Goal: Information Seeking & Learning: Find specific page/section

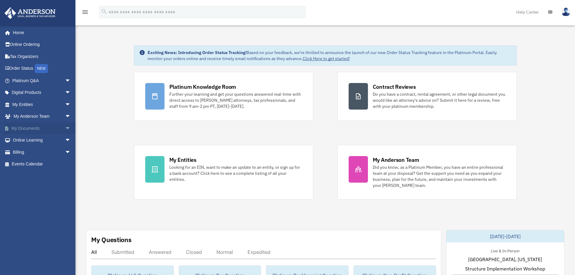
click at [23, 129] on link "My Documents arrow_drop_down" at bounding box center [42, 128] width 76 height 12
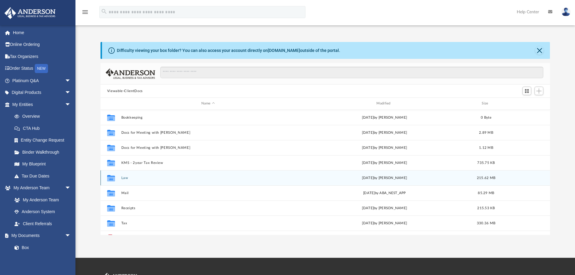
scroll to position [133, 445]
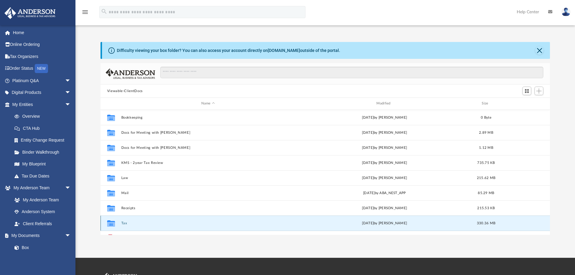
click at [122, 223] on button "Tax" at bounding box center [208, 223] width 174 height 4
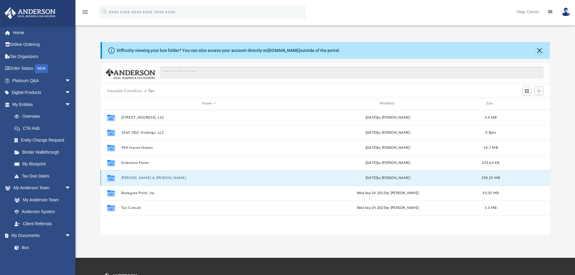
click at [134, 176] on button "Gordan, Jason & Shannon" at bounding box center [209, 178] width 176 height 4
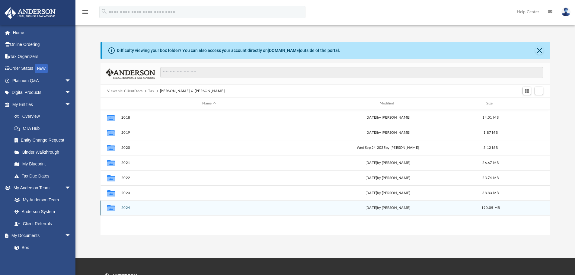
click at [123, 208] on button "2024" at bounding box center [209, 208] width 176 height 4
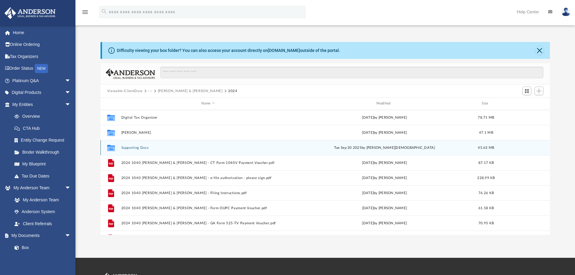
click at [137, 149] on button "Supporting Docs" at bounding box center [208, 148] width 174 height 4
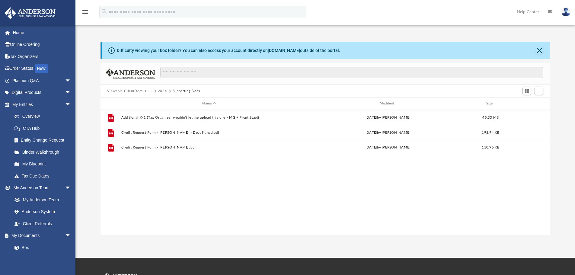
click at [163, 91] on button "2024" at bounding box center [162, 90] width 9 height 5
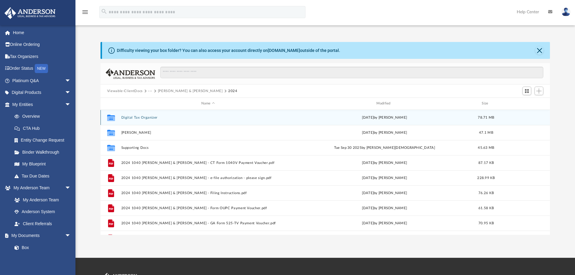
click at [146, 117] on button "Digital Tax Organizer" at bounding box center [208, 118] width 174 height 4
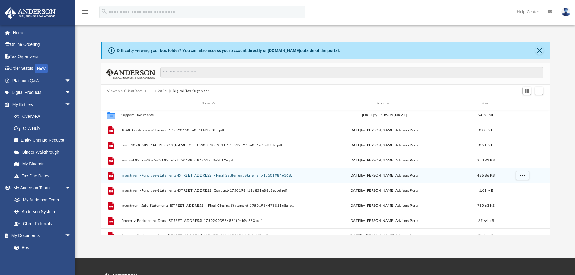
scroll to position [0, 0]
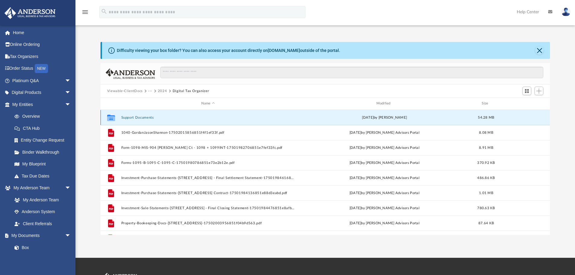
click at [137, 117] on button "Support Documents" at bounding box center [208, 118] width 174 height 4
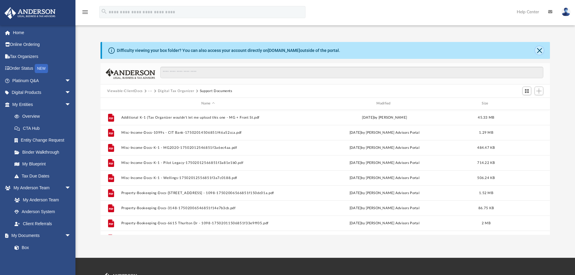
click at [540, 53] on button "Close" at bounding box center [539, 50] width 8 height 8
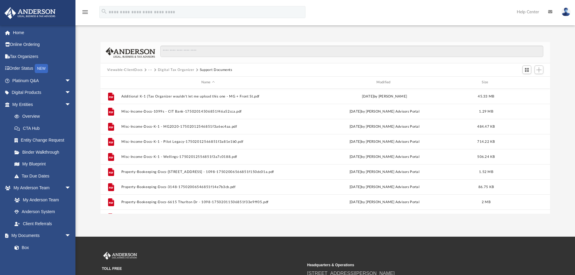
click at [186, 68] on button "Digital Tax Organizer" at bounding box center [176, 69] width 37 height 5
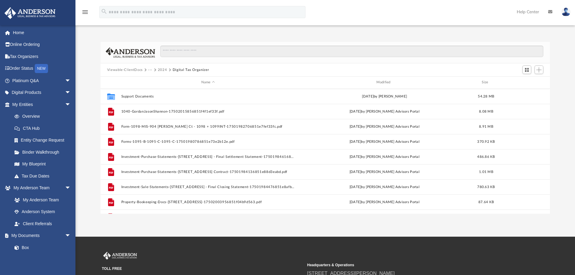
click at [151, 70] on button "···" at bounding box center [150, 69] width 4 height 5
click at [156, 80] on li "Tax" at bounding box center [183, 80] width 65 height 6
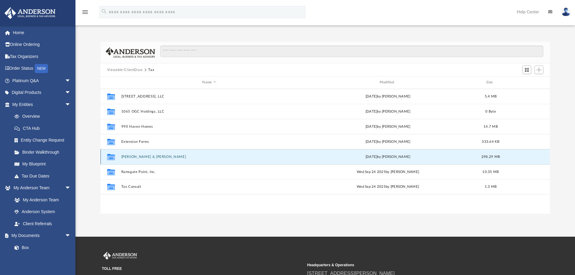
click at [138, 158] on button "Gordan, Jason & Shannon" at bounding box center [209, 157] width 176 height 4
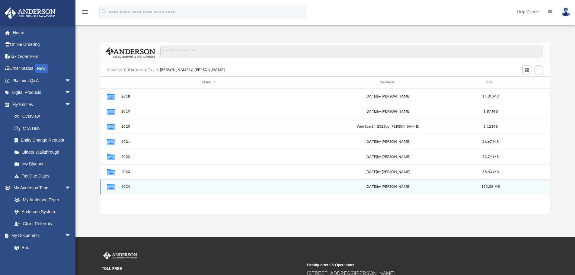
click at [126, 188] on button "2024" at bounding box center [209, 187] width 176 height 4
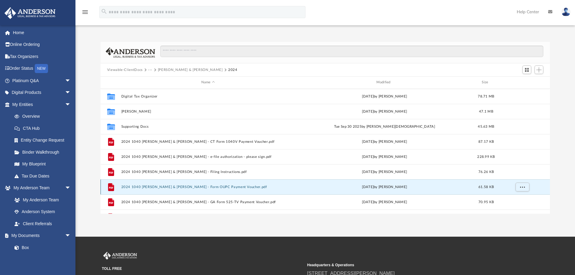
click at [130, 186] on button "2024 1040 Gordan, Jason & Shannon - Form OUPC Payment Voucher.pdf" at bounding box center [208, 187] width 174 height 4
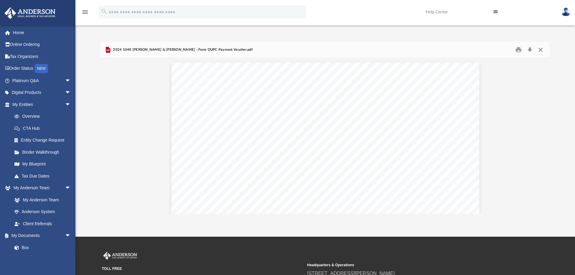
click at [542, 52] on button "Close" at bounding box center [540, 49] width 11 height 9
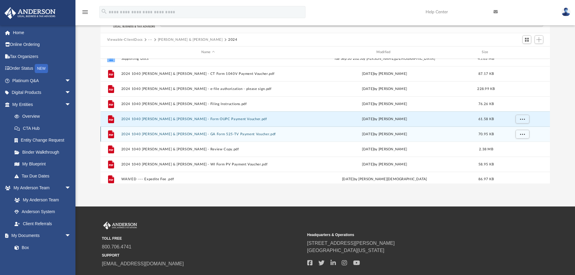
scroll to position [41, 0]
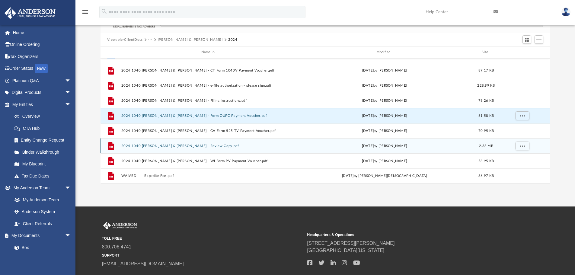
click at [162, 143] on div "File 2024 1040 Gordan, Jason & Shannon - Review Copy.pdf Fri Oct 3 2025 by Alex…" at bounding box center [325, 145] width 450 height 15
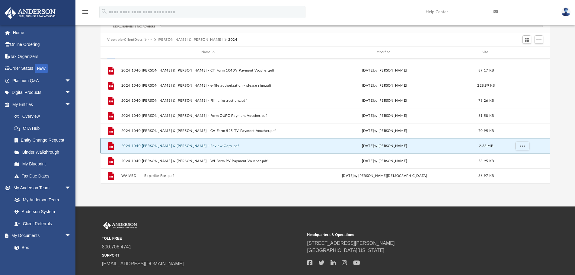
click at [131, 145] on button "2024 1040 Gordan, Jason & Shannon - Review Copy.pdf" at bounding box center [208, 146] width 174 height 4
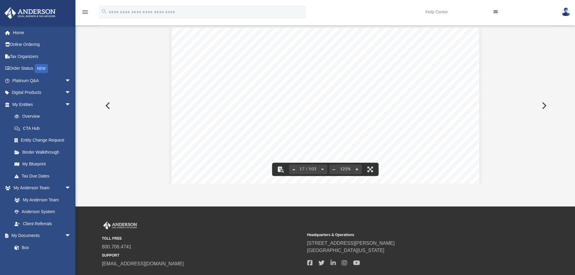
scroll to position [6502, 0]
click at [373, 169] on button "File preview" at bounding box center [369, 169] width 13 height 13
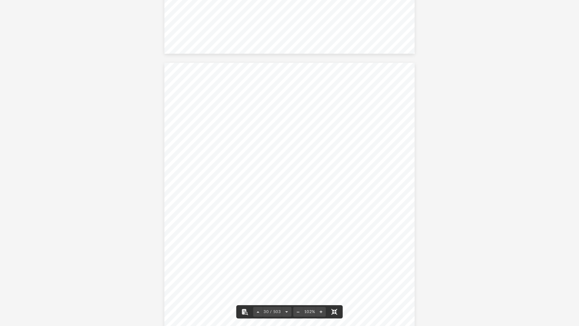
scroll to position [9544, 0]
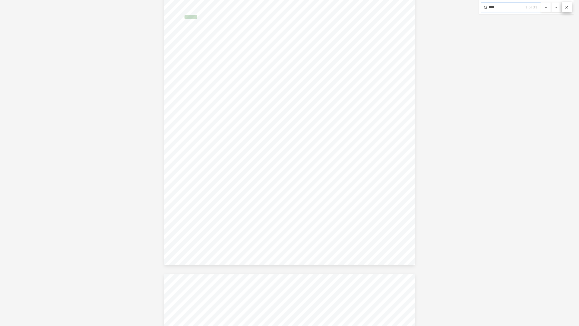
type input "****"
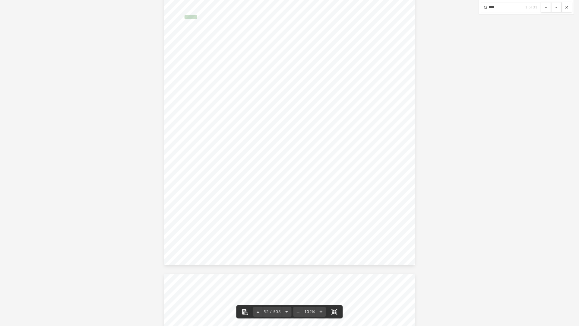
click at [567, 6] on button "File preview" at bounding box center [567, 7] width 10 height 10
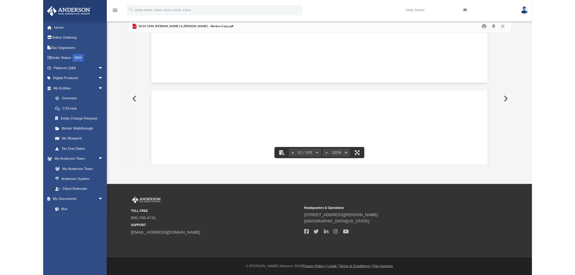
scroll to position [20410, 0]
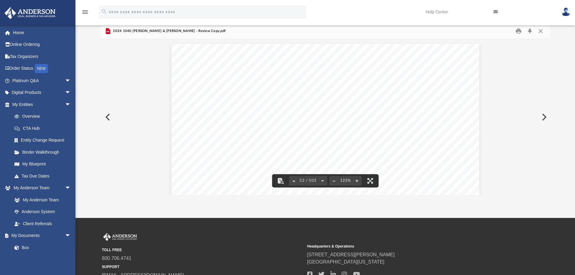
click at [564, 12] on img at bounding box center [565, 12] width 9 height 9
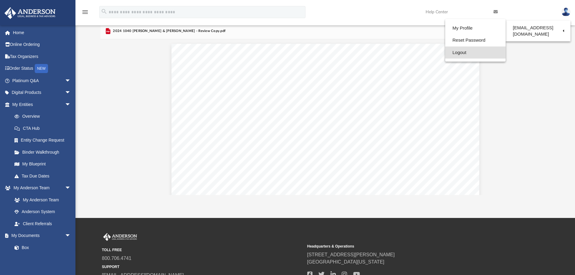
click at [449, 54] on link "Logout" at bounding box center [475, 52] width 60 height 12
